Goal: Consume media (video, audio)

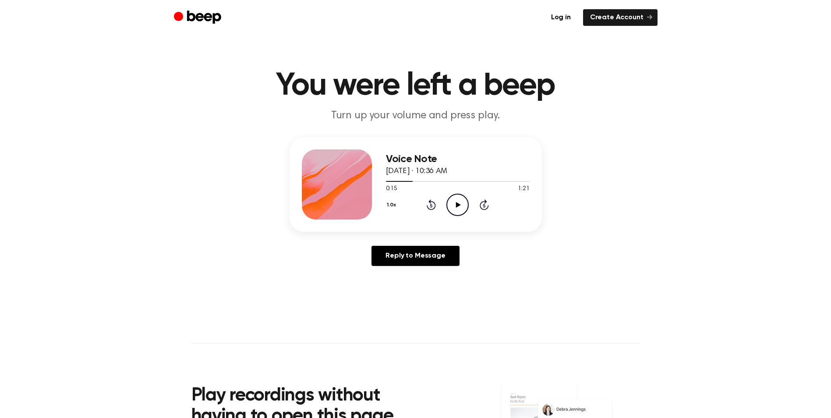
click at [462, 197] on icon "Play Audio" at bounding box center [457, 205] width 22 height 22
click at [453, 205] on icon "Pause Audio" at bounding box center [457, 205] width 22 height 22
click at [431, 202] on icon "Rewind 5 seconds" at bounding box center [431, 204] width 10 height 11
drag, startPoint x: 431, startPoint y: 202, endPoint x: 452, endPoint y: 201, distance: 20.7
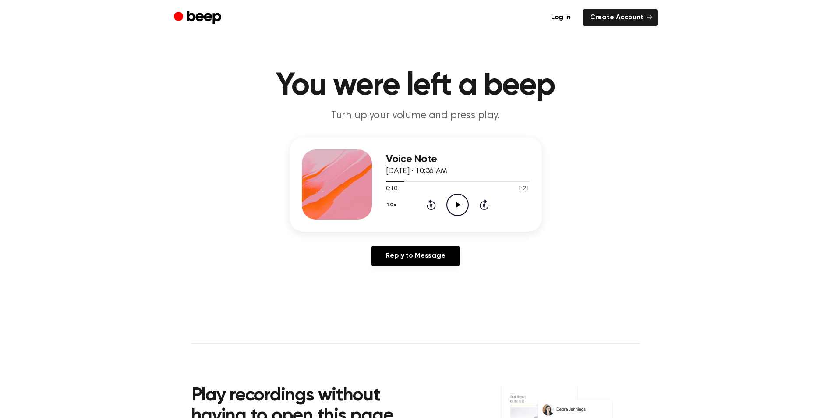
click at [452, 201] on icon "Play Audio" at bounding box center [457, 205] width 22 height 22
click at [431, 204] on icon at bounding box center [431, 206] width 2 height 4
click at [463, 205] on icon "Pause Audio" at bounding box center [457, 205] width 22 height 22
click at [431, 205] on icon "Rewind 5 seconds" at bounding box center [431, 204] width 10 height 11
click at [433, 204] on icon "Rewind 5 seconds" at bounding box center [431, 204] width 10 height 11
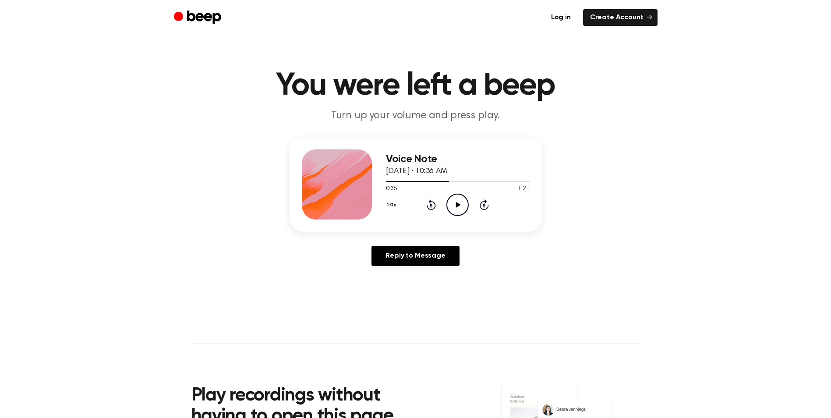
click at [450, 200] on icon "Play Audio" at bounding box center [457, 205] width 22 height 22
click at [456, 209] on icon "Pause Audio" at bounding box center [457, 205] width 22 height 22
click at [450, 204] on icon "Play Audio" at bounding box center [457, 205] width 22 height 22
click at [429, 203] on icon "Rewind 5 seconds" at bounding box center [431, 204] width 10 height 11
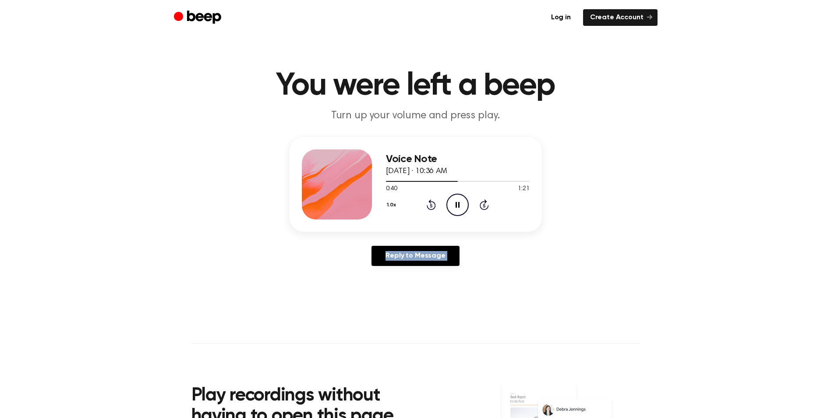
click at [429, 203] on icon "Rewind 5 seconds" at bounding box center [431, 204] width 10 height 11
click at [454, 202] on icon "Pause Audio" at bounding box center [457, 205] width 22 height 22
click at [427, 204] on icon "Rewind 5 seconds" at bounding box center [431, 204] width 10 height 11
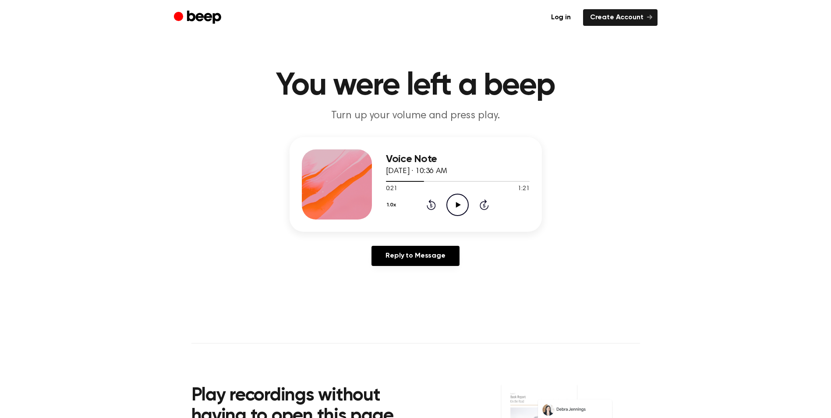
drag, startPoint x: 427, startPoint y: 204, endPoint x: 456, endPoint y: 201, distance: 29.1
click at [456, 201] on icon "Play Audio" at bounding box center [457, 205] width 22 height 22
click at [460, 197] on icon "Pause Audio" at bounding box center [457, 205] width 22 height 22
click at [433, 208] on icon "Rewind 5 seconds" at bounding box center [431, 204] width 10 height 11
click at [454, 203] on icon "Play Audio" at bounding box center [457, 205] width 22 height 22
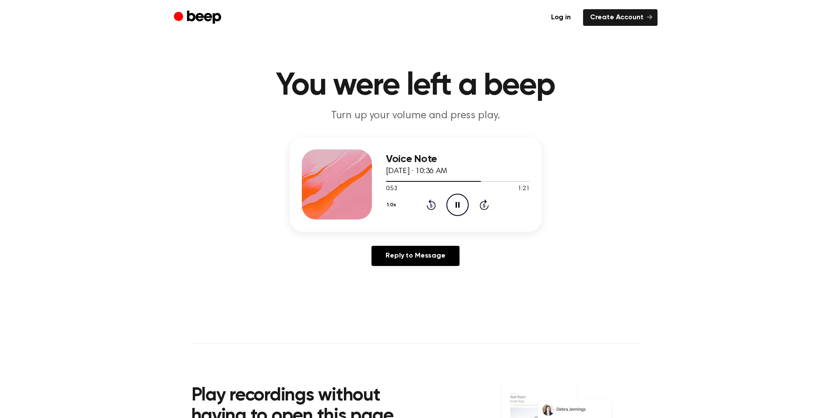
click at [454, 202] on icon "Pause Audio" at bounding box center [457, 205] width 22 height 22
click at [457, 204] on icon at bounding box center [458, 205] width 5 height 6
click at [457, 204] on icon "Pause Audio" at bounding box center [457, 205] width 22 height 22
click at [457, 203] on icon at bounding box center [458, 205] width 5 height 6
click at [457, 206] on icon "Pause Audio" at bounding box center [457, 205] width 22 height 22
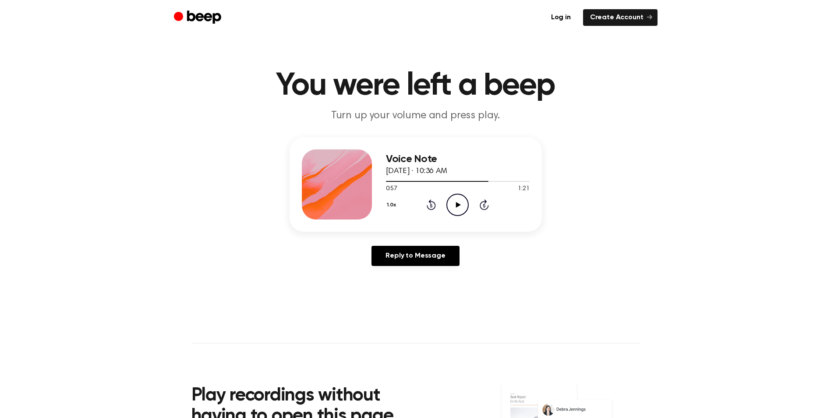
click at [430, 204] on icon "Rewind 5 seconds" at bounding box center [431, 204] width 10 height 11
click at [430, 205] on icon "Rewind 5 seconds" at bounding box center [431, 204] width 10 height 11
drag, startPoint x: 430, startPoint y: 205, endPoint x: 456, endPoint y: 211, distance: 26.6
click at [456, 211] on icon "Play Audio" at bounding box center [457, 205] width 22 height 22
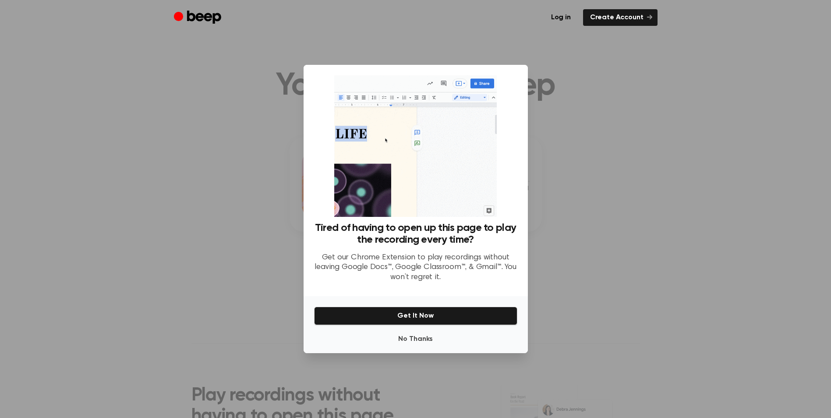
click at [690, 186] on div at bounding box center [415, 209] width 831 height 418
click at [641, 176] on div at bounding box center [415, 209] width 831 height 418
click at [392, 318] on button "Get It Now" at bounding box center [415, 316] width 203 height 18
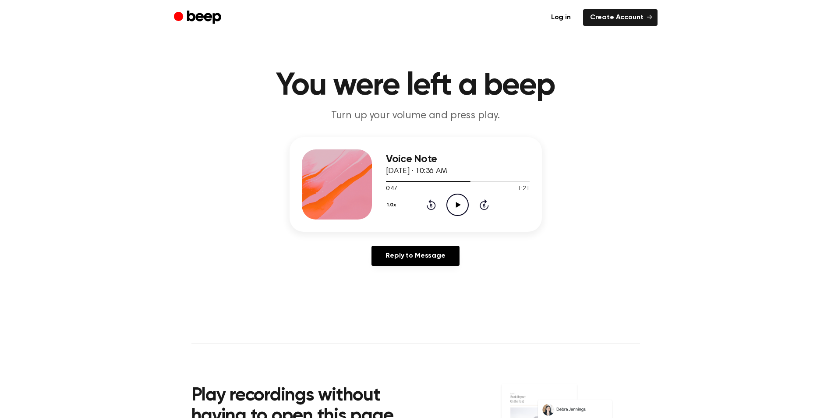
click at [462, 207] on icon "Play Audio" at bounding box center [457, 205] width 22 height 22
click at [458, 212] on icon "Pause Audio" at bounding box center [457, 205] width 22 height 22
click at [432, 205] on icon at bounding box center [431, 206] width 2 height 4
click at [431, 205] on icon at bounding box center [431, 206] width 2 height 4
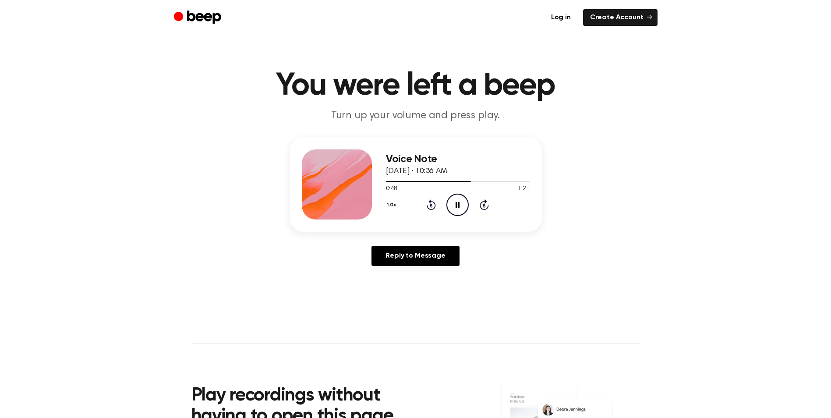
click at [428, 209] on icon "Rewind 5 seconds" at bounding box center [431, 204] width 10 height 11
click at [429, 206] on icon "Rewind 5 seconds" at bounding box center [431, 204] width 10 height 11
click at [432, 204] on icon "Rewind 5 seconds" at bounding box center [431, 204] width 10 height 11
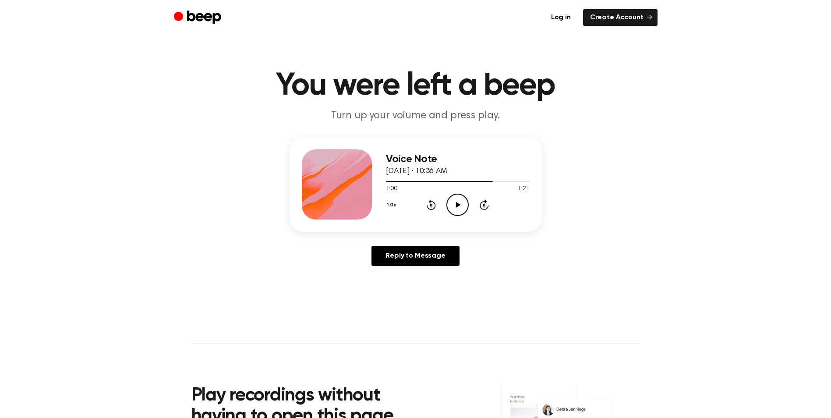
click at [454, 199] on icon "Play Audio" at bounding box center [457, 205] width 22 height 22
click at [435, 207] on icon at bounding box center [431, 204] width 9 height 11
click at [450, 206] on icon "Play Audio" at bounding box center [457, 205] width 22 height 22
click at [490, 0] on html "Log in Create Account You were left a beep Turn up your volume and press play. …" at bounding box center [415, 354] width 831 height 708
click at [435, 202] on icon "Rewind 5 seconds" at bounding box center [431, 204] width 10 height 11
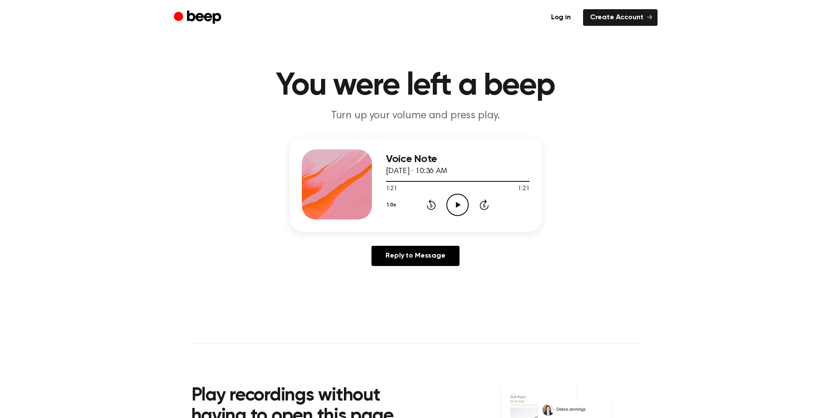
click at [435, 202] on icon "Rewind 5 seconds" at bounding box center [431, 204] width 10 height 11
drag, startPoint x: 435, startPoint y: 202, endPoint x: 456, endPoint y: 198, distance: 21.9
click at [456, 198] on icon "Play Audio" at bounding box center [457, 205] width 22 height 22
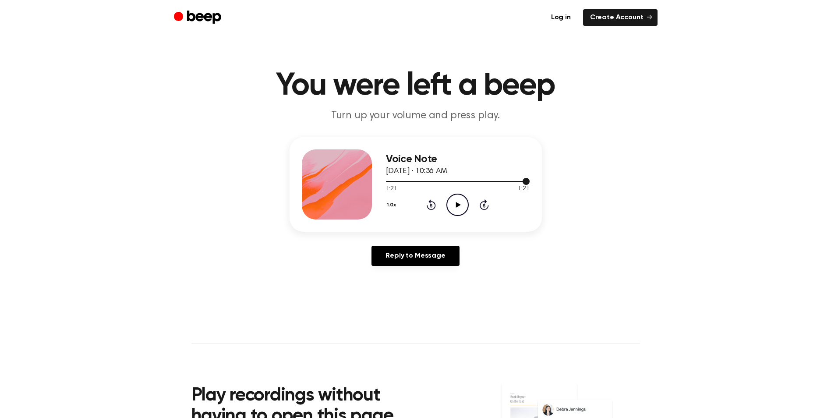
click at [443, 179] on div at bounding box center [458, 180] width 144 height 7
click at [451, 195] on icon "Play Audio" at bounding box center [457, 205] width 22 height 22
click at [449, 179] on div at bounding box center [458, 180] width 144 height 7
click at [453, 179] on div at bounding box center [458, 180] width 144 height 7
click at [458, 179] on div at bounding box center [458, 180] width 144 height 7
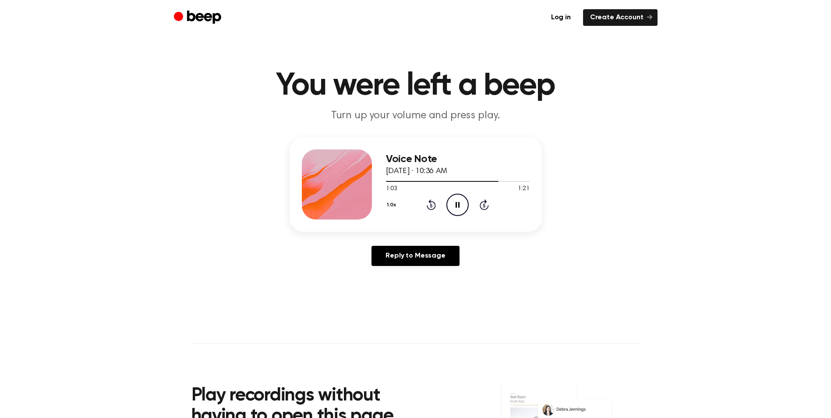
click at [464, 207] on icon "Pause Audio" at bounding box center [457, 205] width 22 height 22
